Goal: Information Seeking & Learning: Learn about a topic

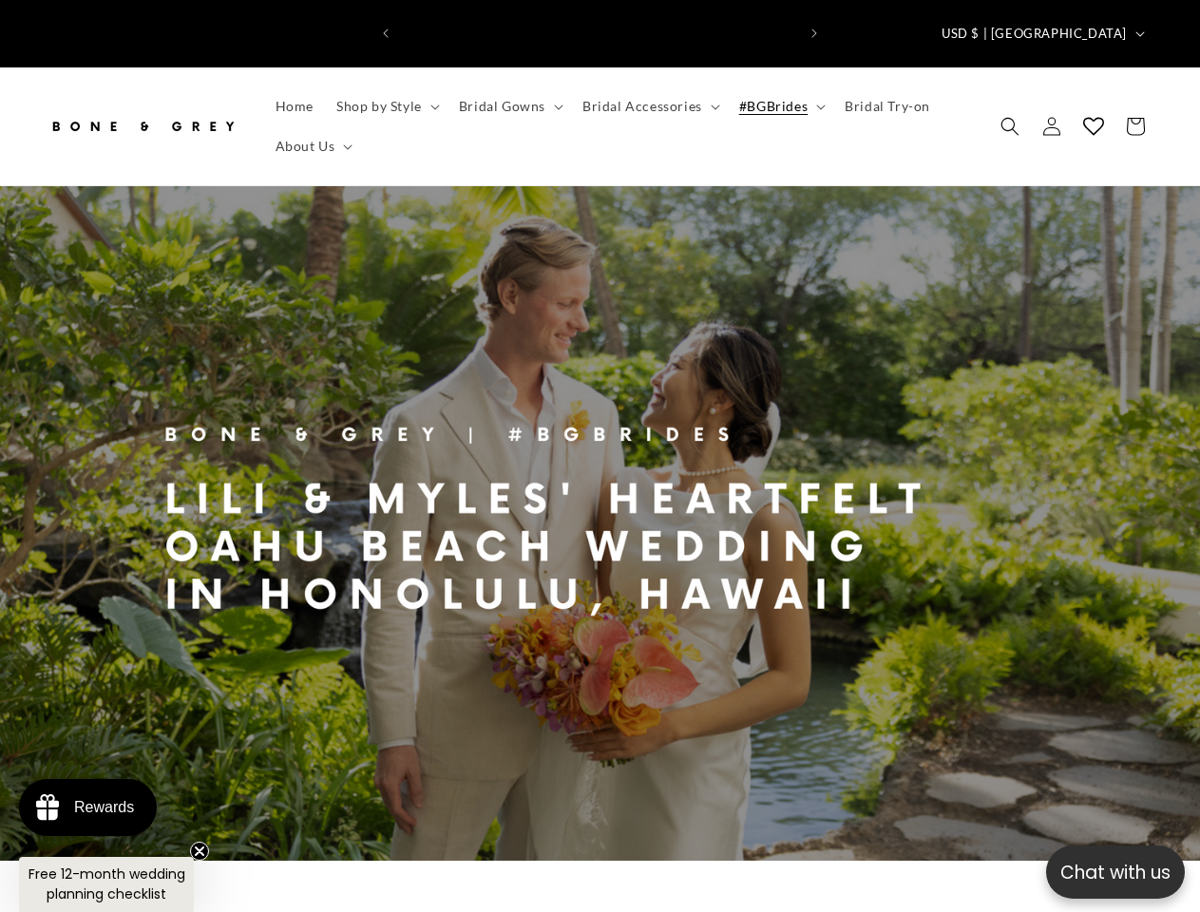
scroll to position [0, 789]
click at [1115, 872] on p "Chat with us" at bounding box center [1115, 873] width 139 height 28
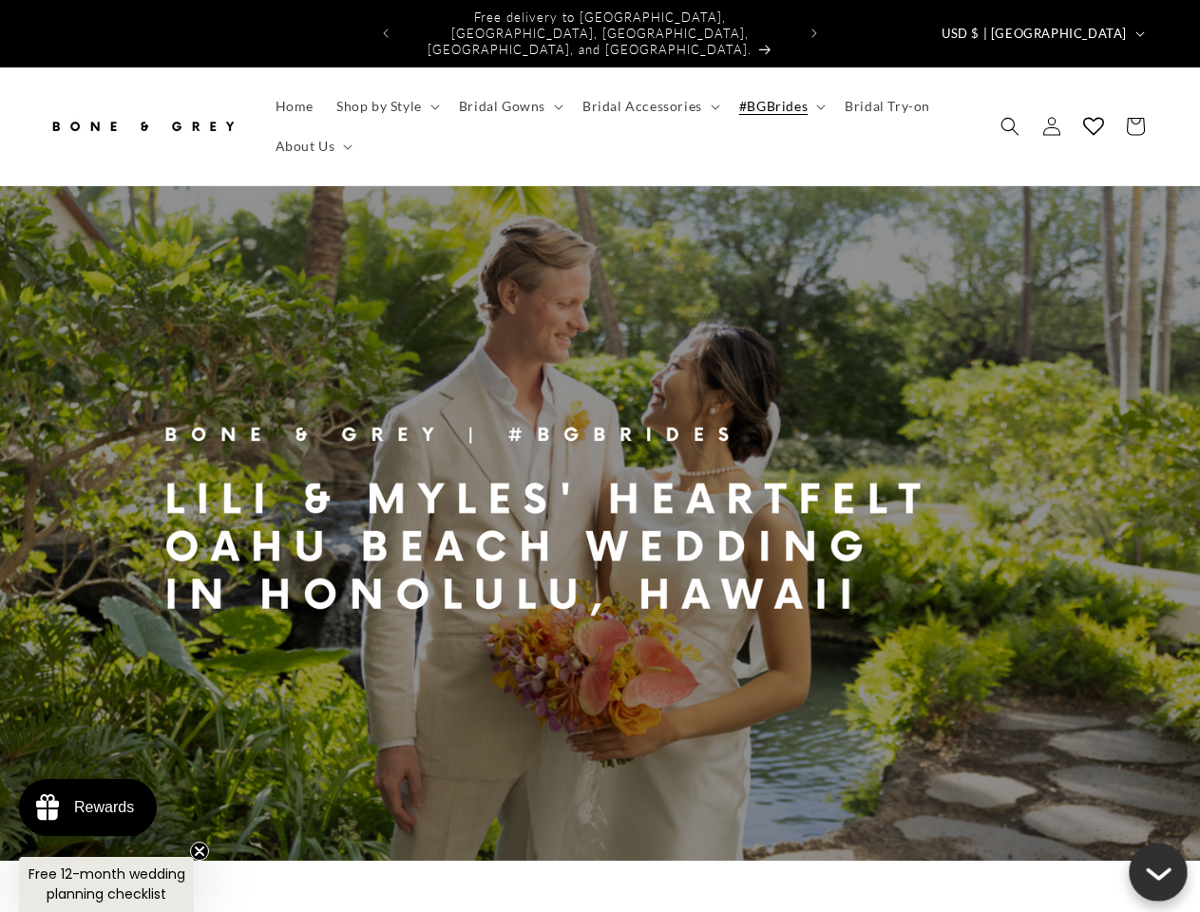
click at [386, 29] on icon "Previous announcement" at bounding box center [386, 34] width 6 height 10
click at [814, 29] on icon "Next announcement" at bounding box center [814, 34] width 6 height 10
click at [1070, 25] on span "USD $ | [GEOGRAPHIC_DATA]" at bounding box center [1033, 34] width 185 height 19
click at [385, 98] on span "Shop by Style" at bounding box center [379, 106] width 86 height 17
click at [507, 98] on span "Bridal Gowns" at bounding box center [502, 106] width 86 height 17
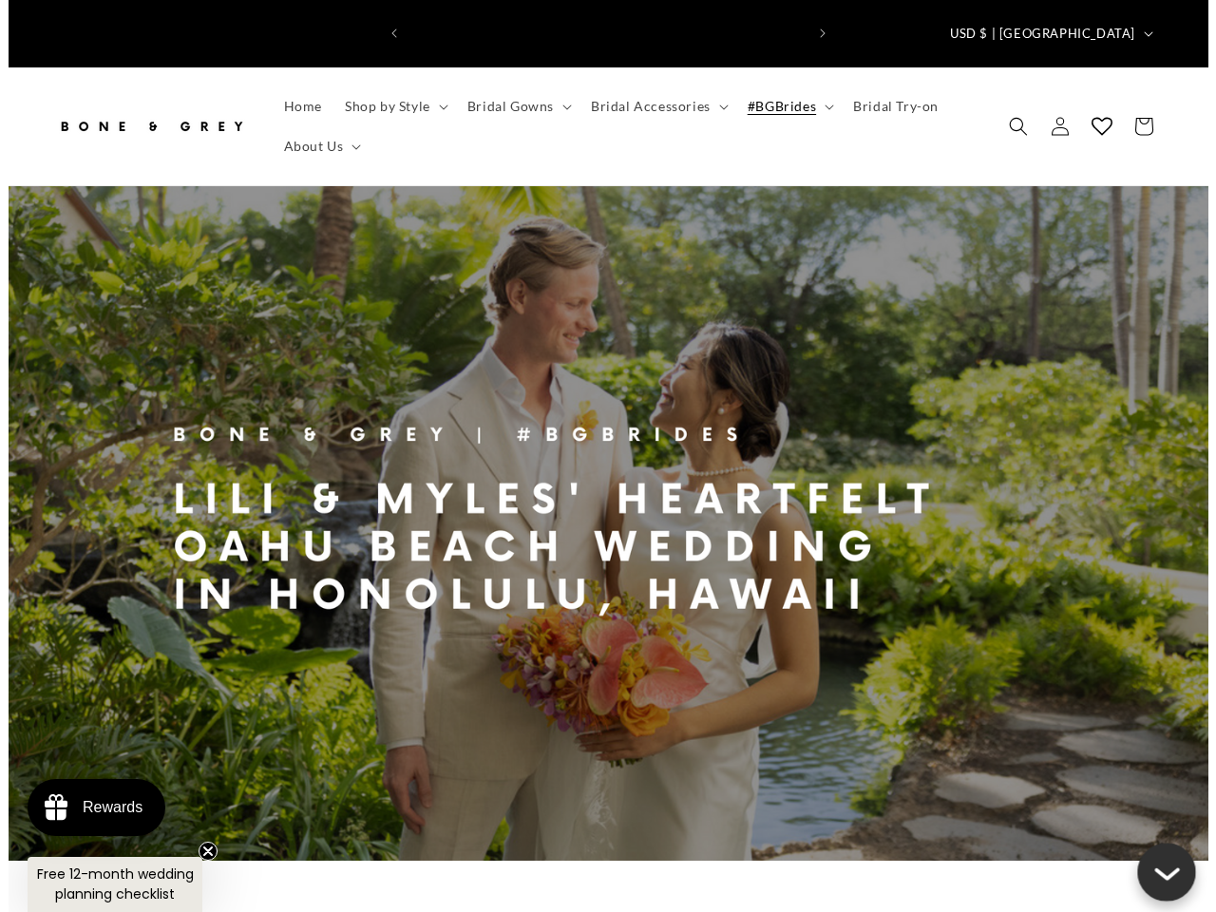
scroll to position [0, 0]
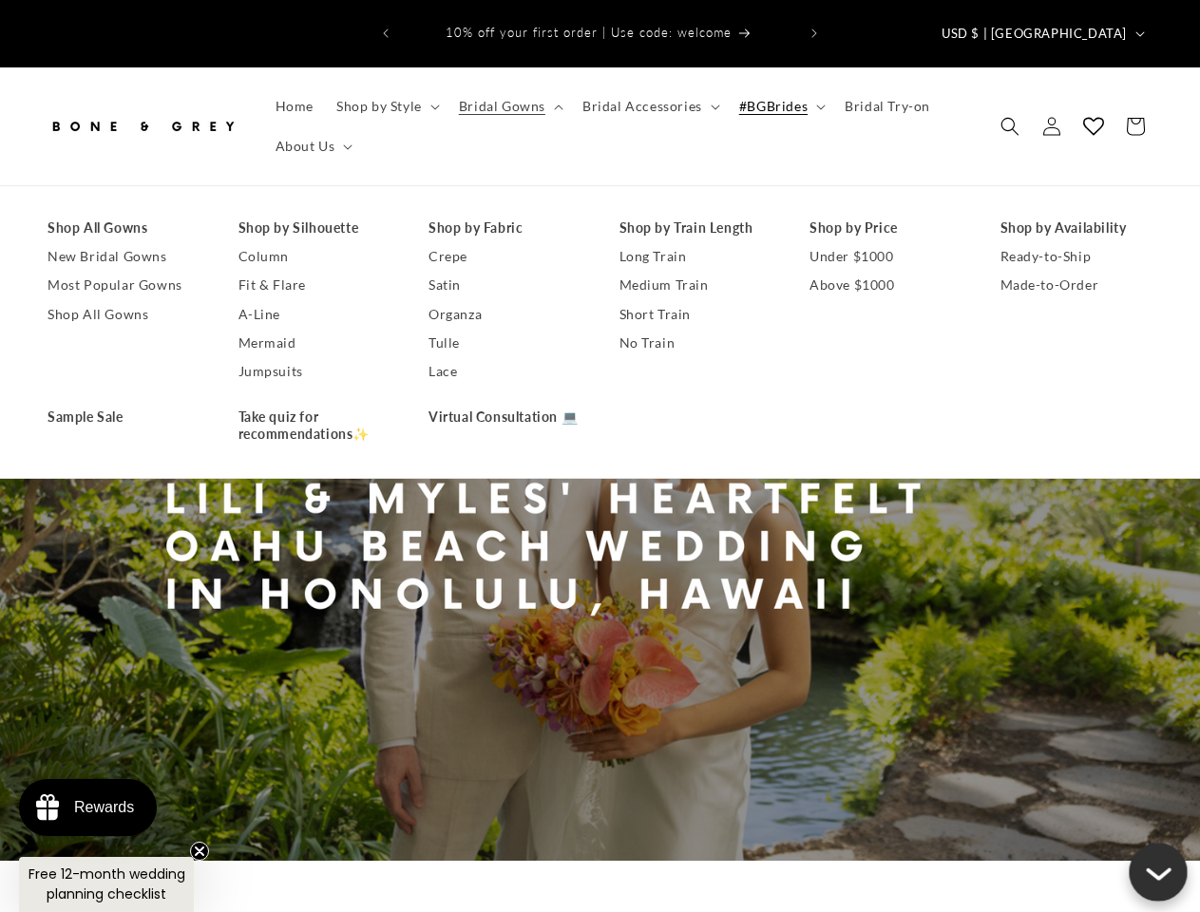
click at [645, 98] on span "Bridal Accessories" at bounding box center [642, 106] width 120 height 17
click at [774, 98] on span "#BGBrides" at bounding box center [773, 106] width 68 height 17
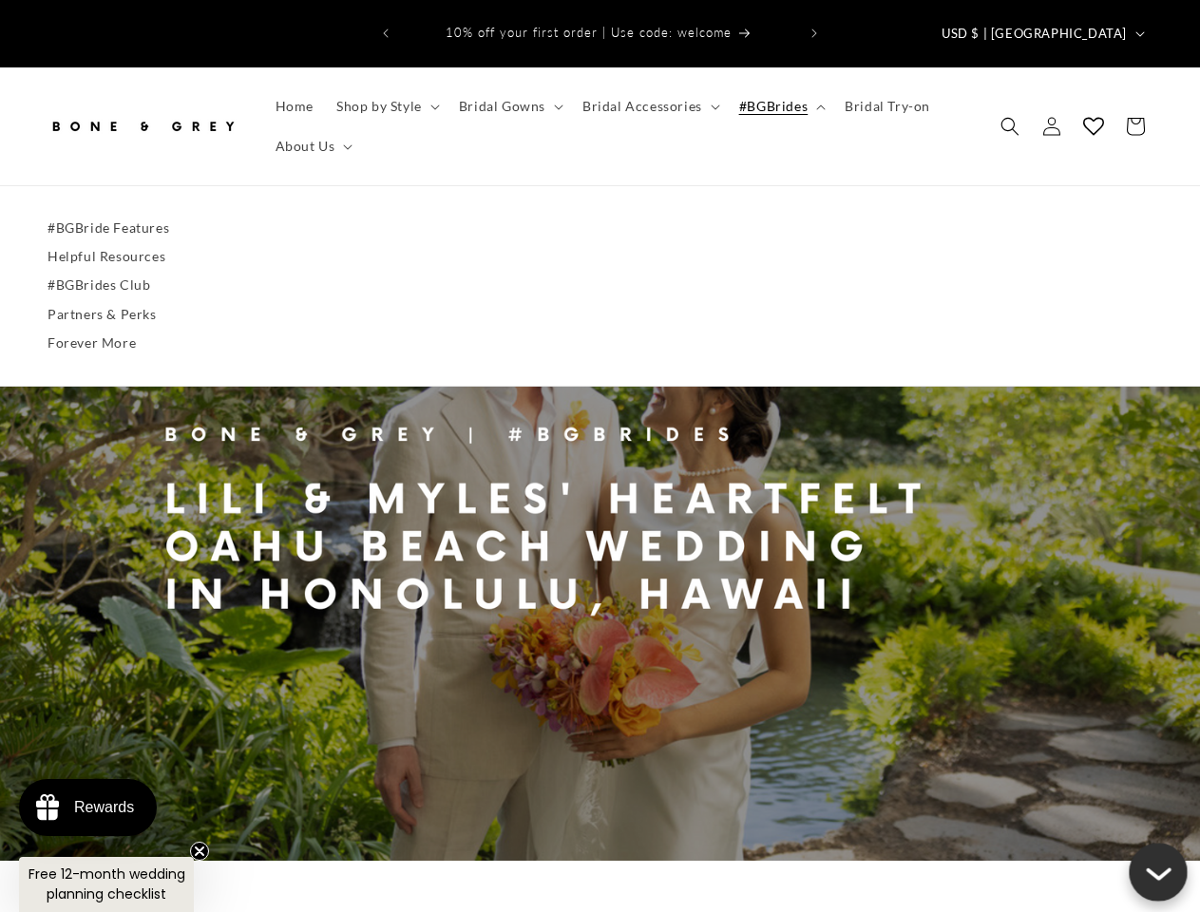
click at [312, 138] on span "About Us" at bounding box center [306, 146] width 60 height 17
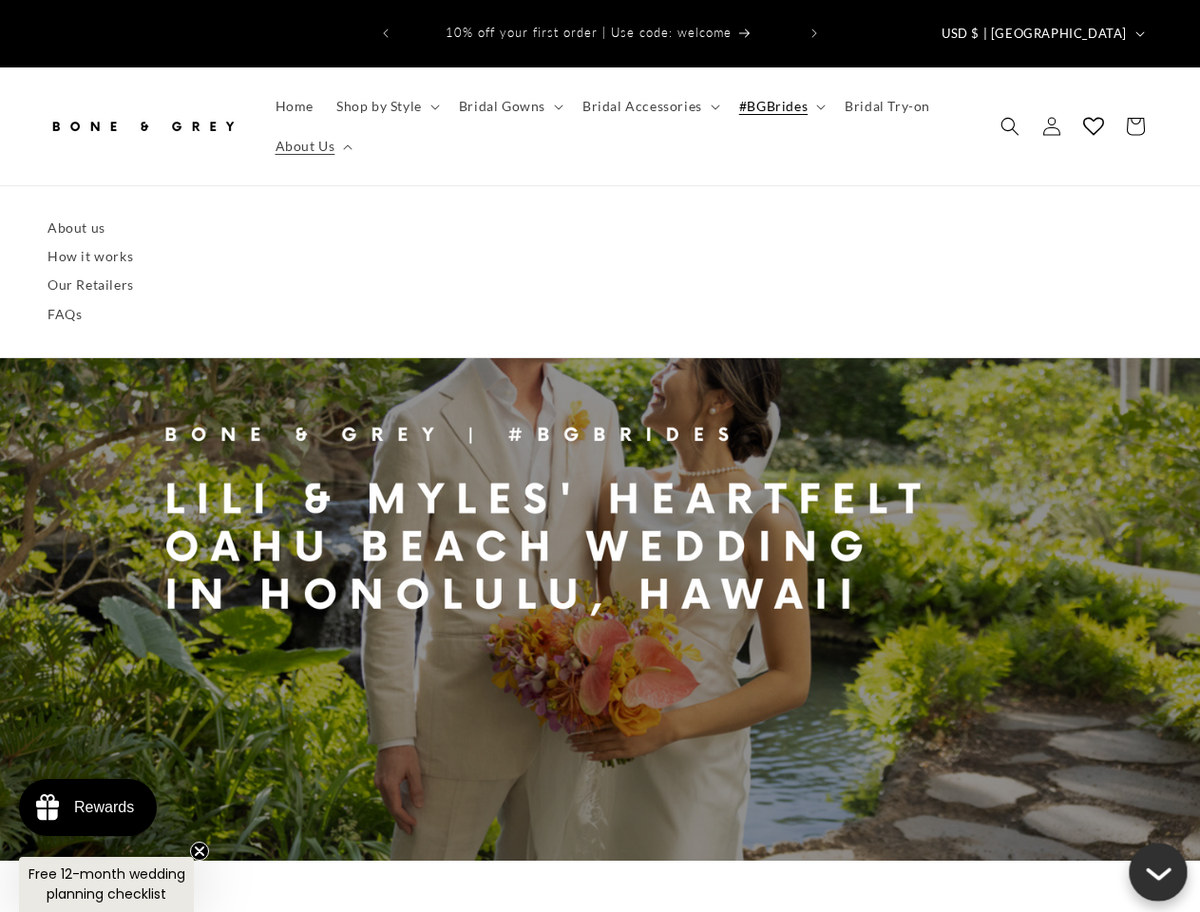
click at [1010, 117] on icon "Search" at bounding box center [1009, 126] width 19 height 19
